Goal: Task Accomplishment & Management: Manage account settings

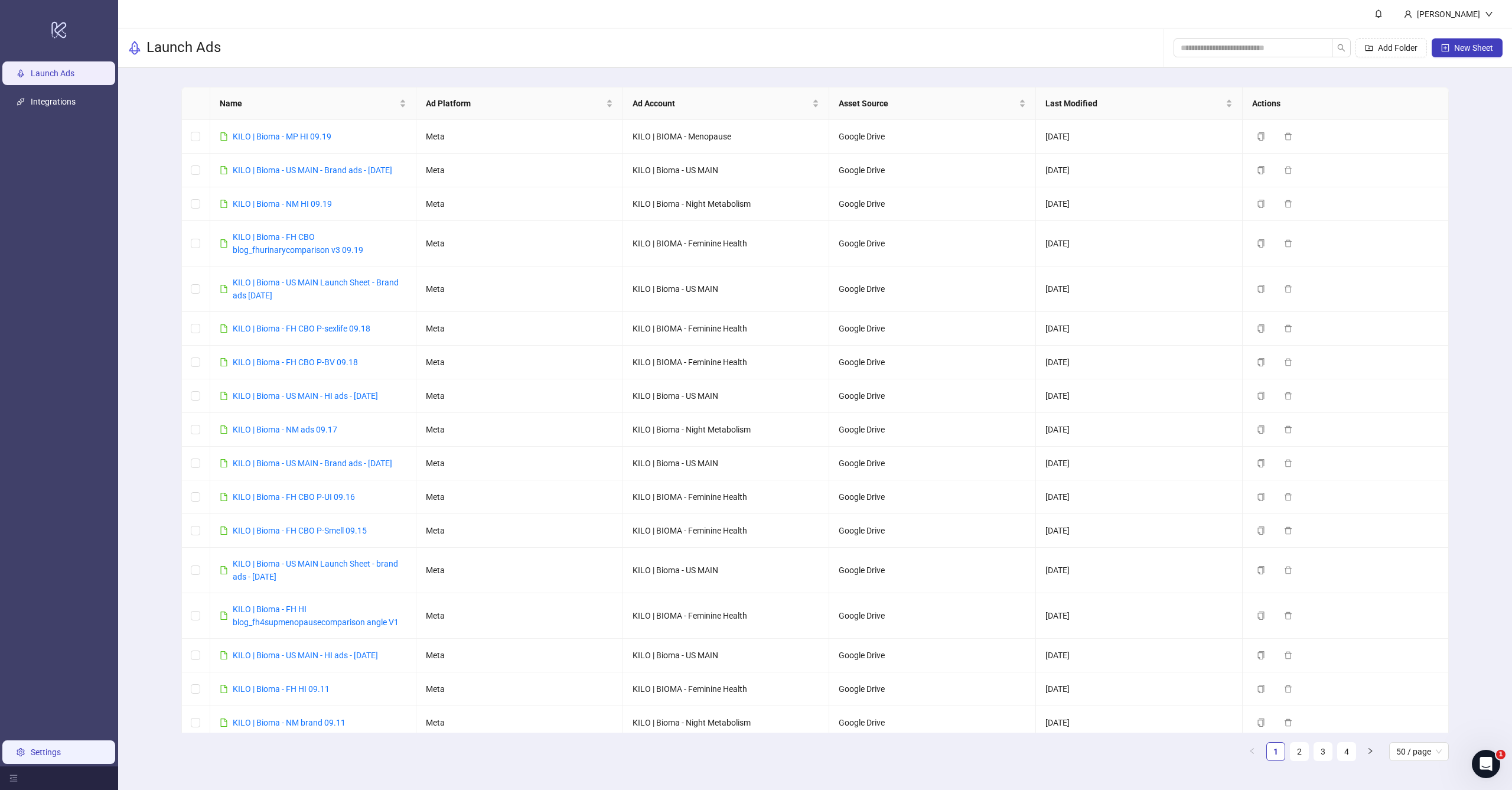
click at [50, 757] on link "Settings" at bounding box center [46, 752] width 30 height 9
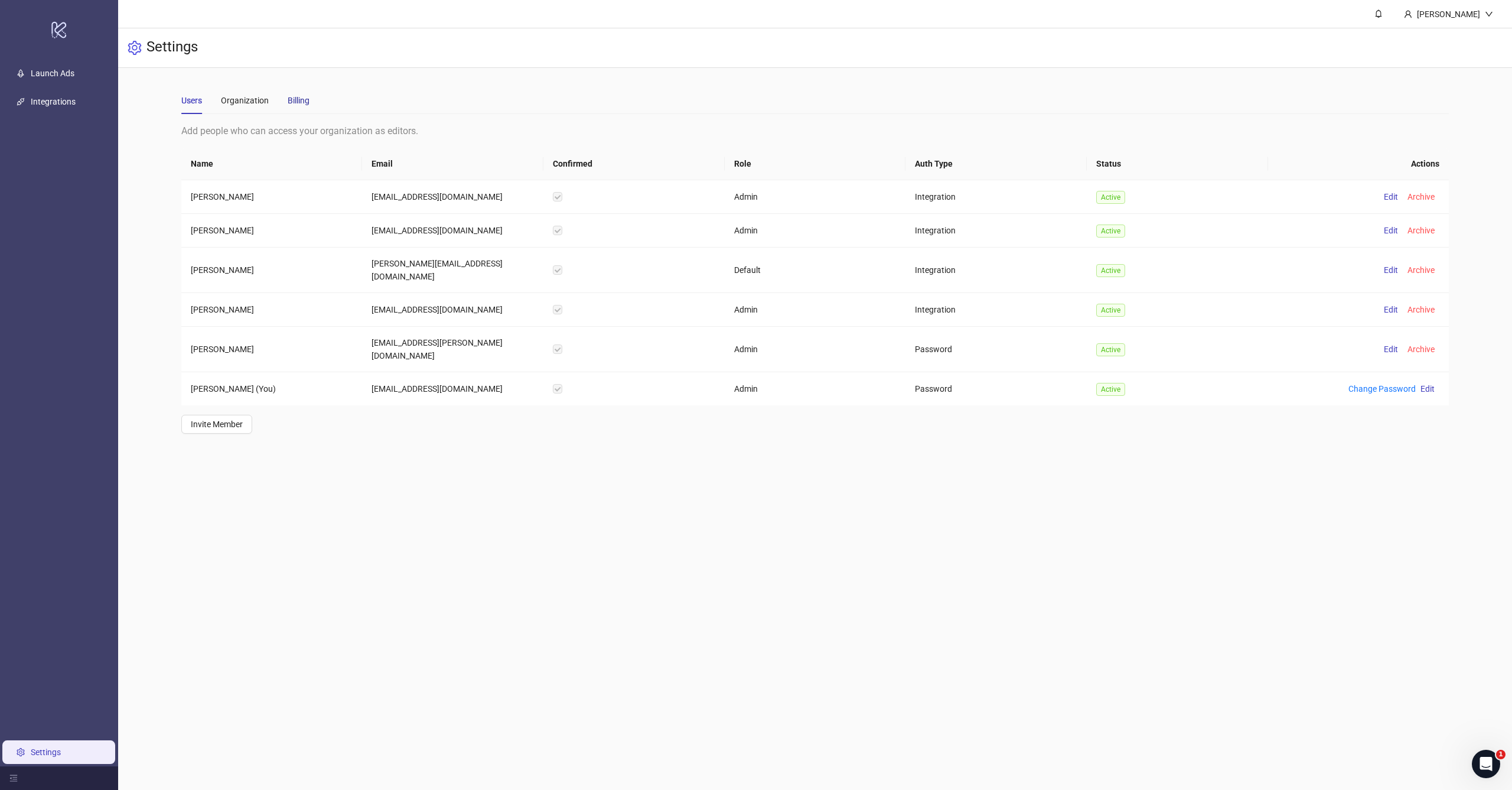
click at [305, 100] on div "Billing" at bounding box center [298, 100] width 22 height 13
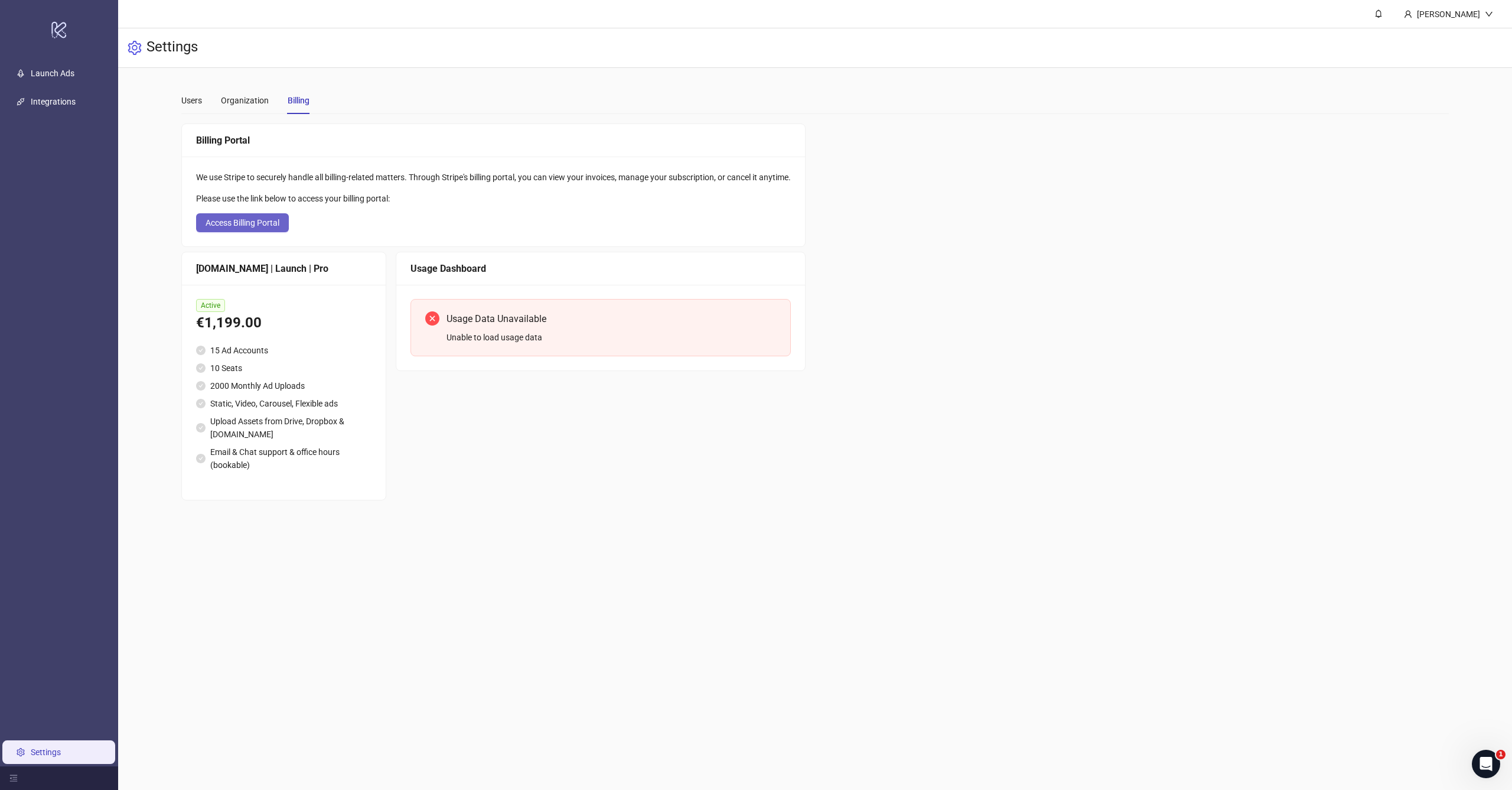
click at [251, 229] on button "Access Billing Portal" at bounding box center [242, 223] width 93 height 19
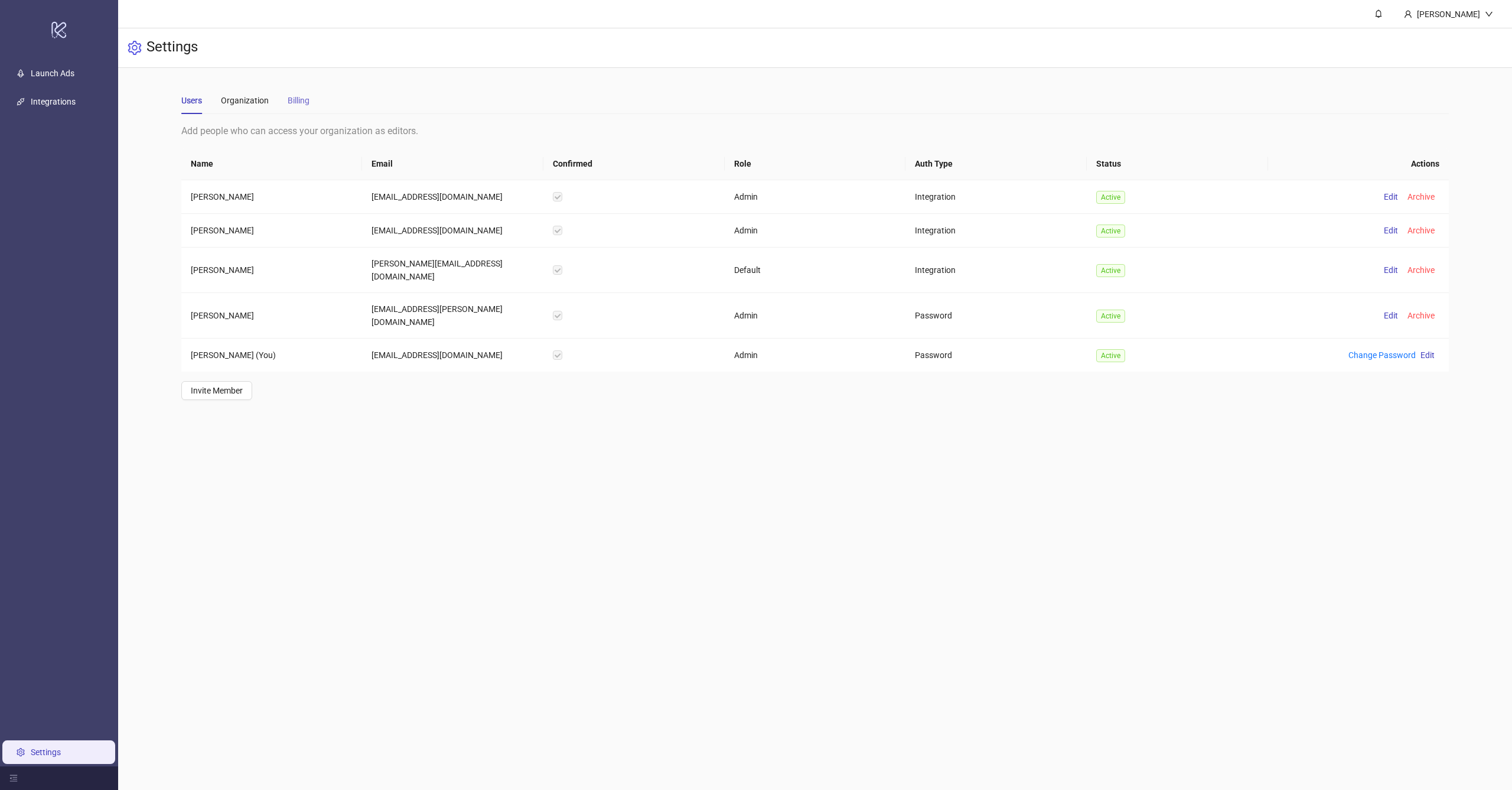
click at [291, 89] on div "Billing" at bounding box center [298, 100] width 22 height 27
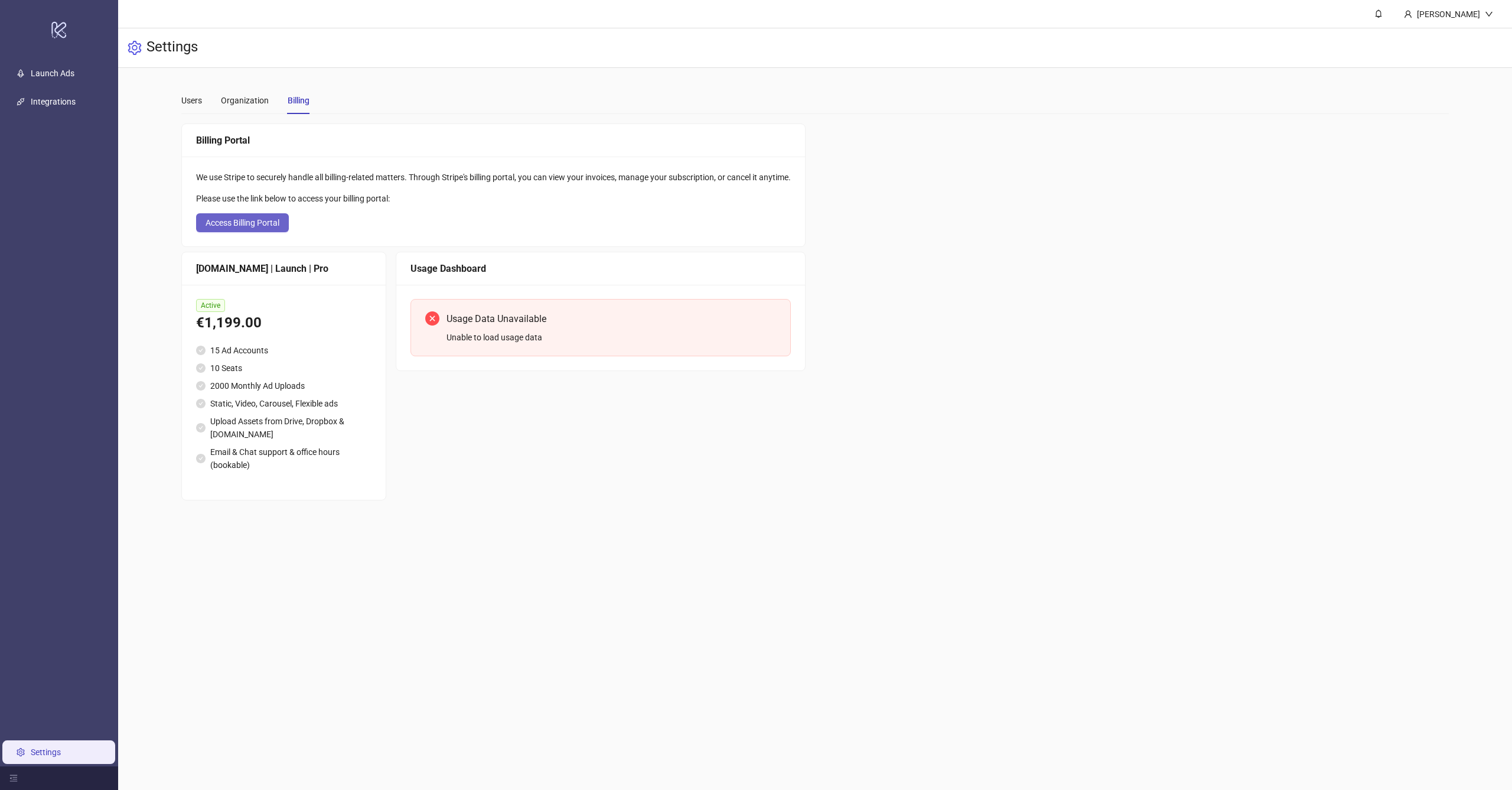
click at [265, 227] on span "Access Billing Portal" at bounding box center [242, 222] width 74 height 9
click at [267, 223] on span "Access Billing Portal" at bounding box center [242, 222] width 74 height 9
click at [191, 103] on div "Users" at bounding box center [191, 100] width 21 height 13
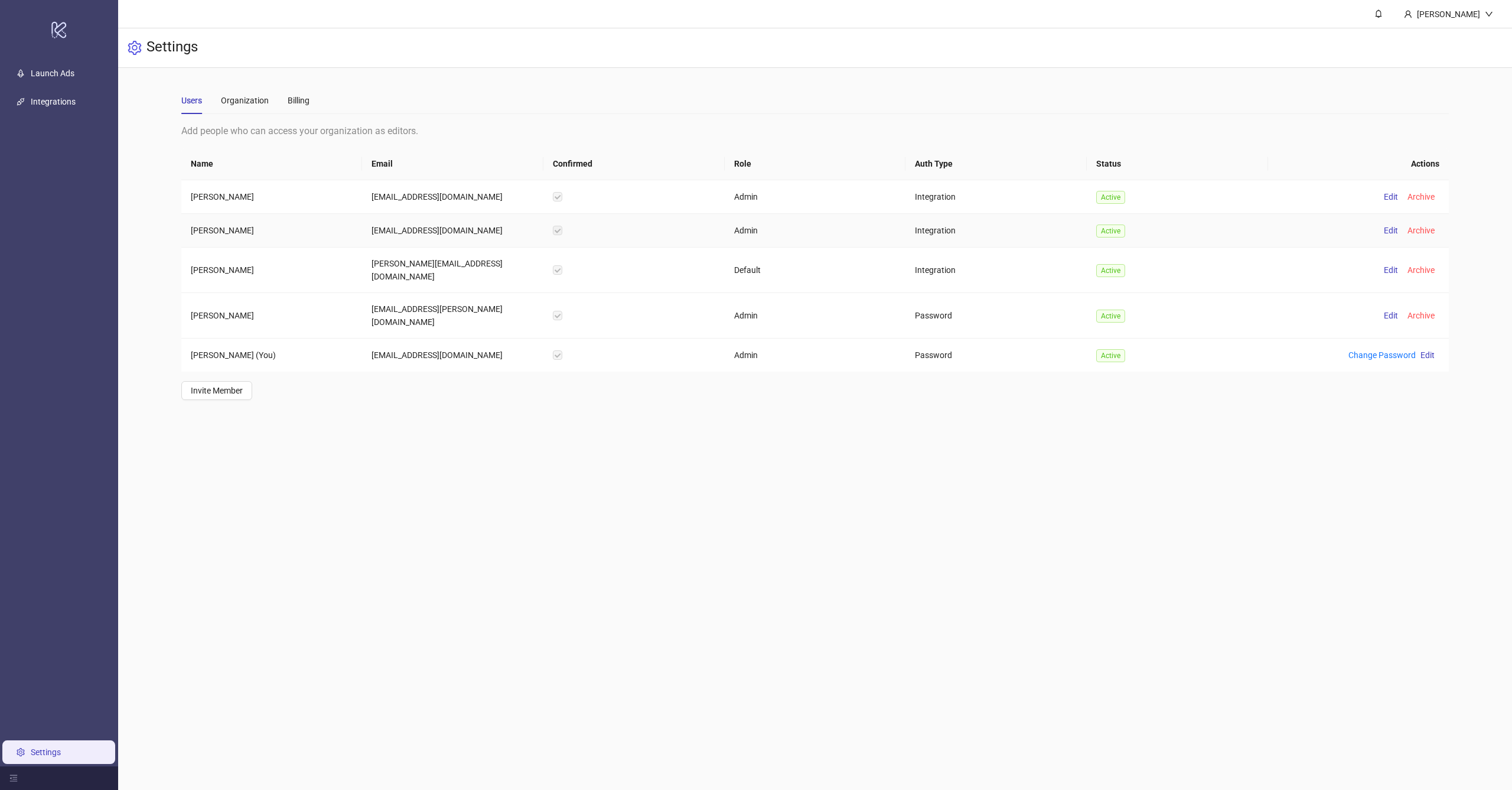
drag, startPoint x: 418, startPoint y: 227, endPoint x: 522, endPoint y: 227, distance: 104.0
click at [522, 227] on td "[EMAIL_ADDRESS][DOMAIN_NAME]" at bounding box center [453, 231] width 181 height 33
click at [834, 338] on td "Admin" at bounding box center [816, 355] width 181 height 33
